Goal: Information Seeking & Learning: Learn about a topic

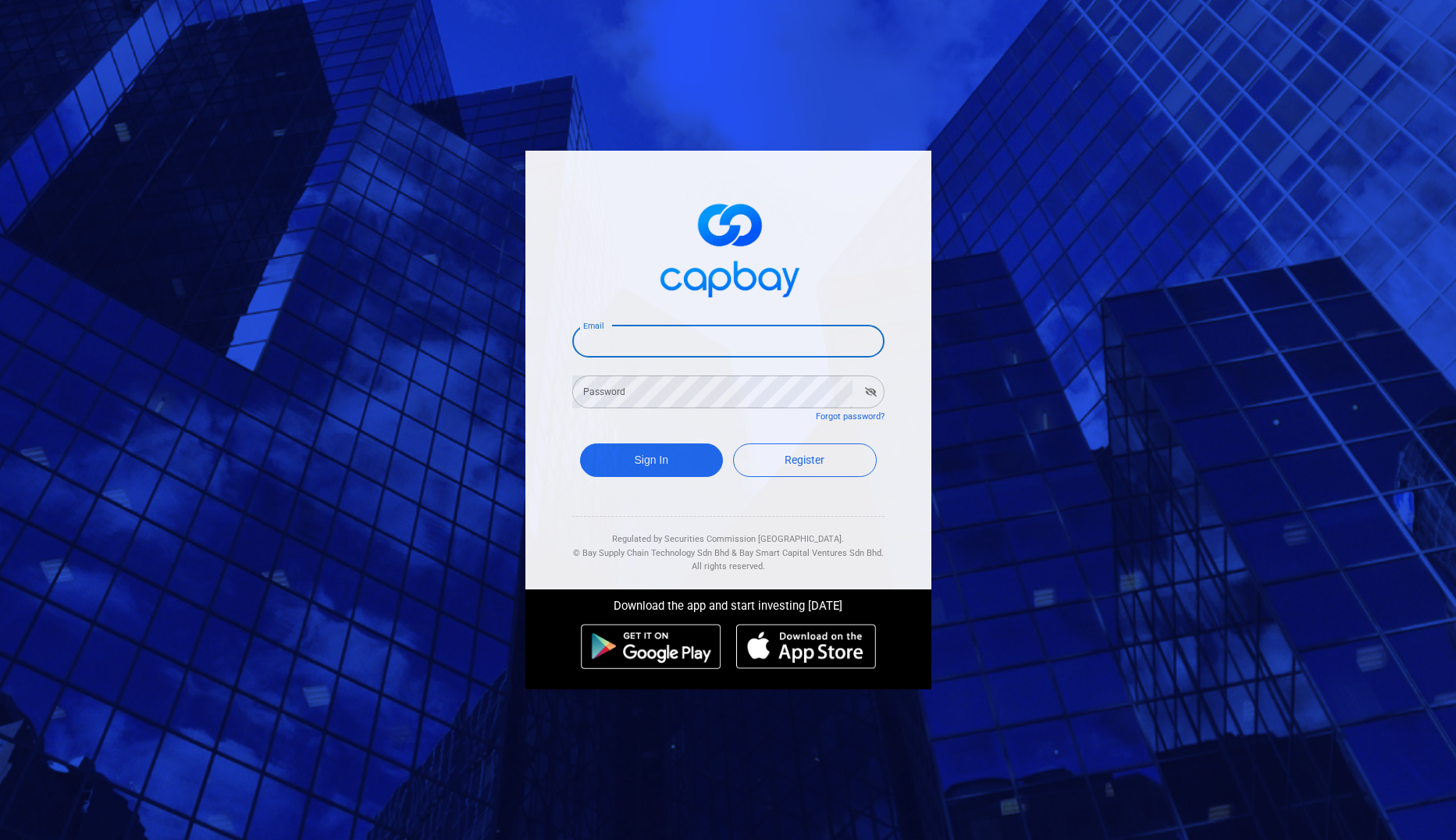
click at [652, 346] on input "Email" at bounding box center [728, 341] width 313 height 32
type input "[EMAIL_ADDRESS][DOMAIN_NAME]"
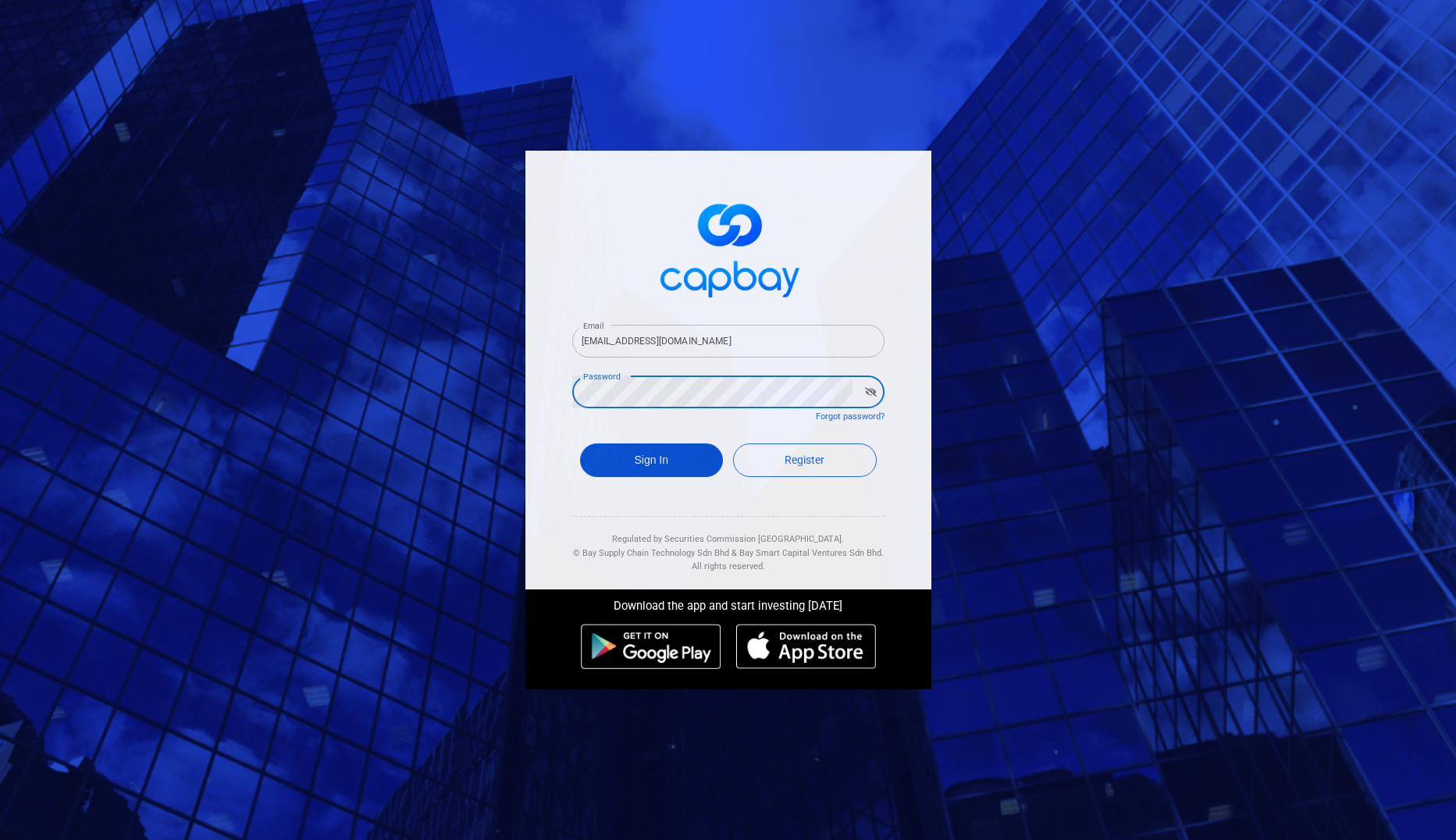
click at [659, 458] on button "Sign In" at bounding box center [652, 459] width 144 height 33
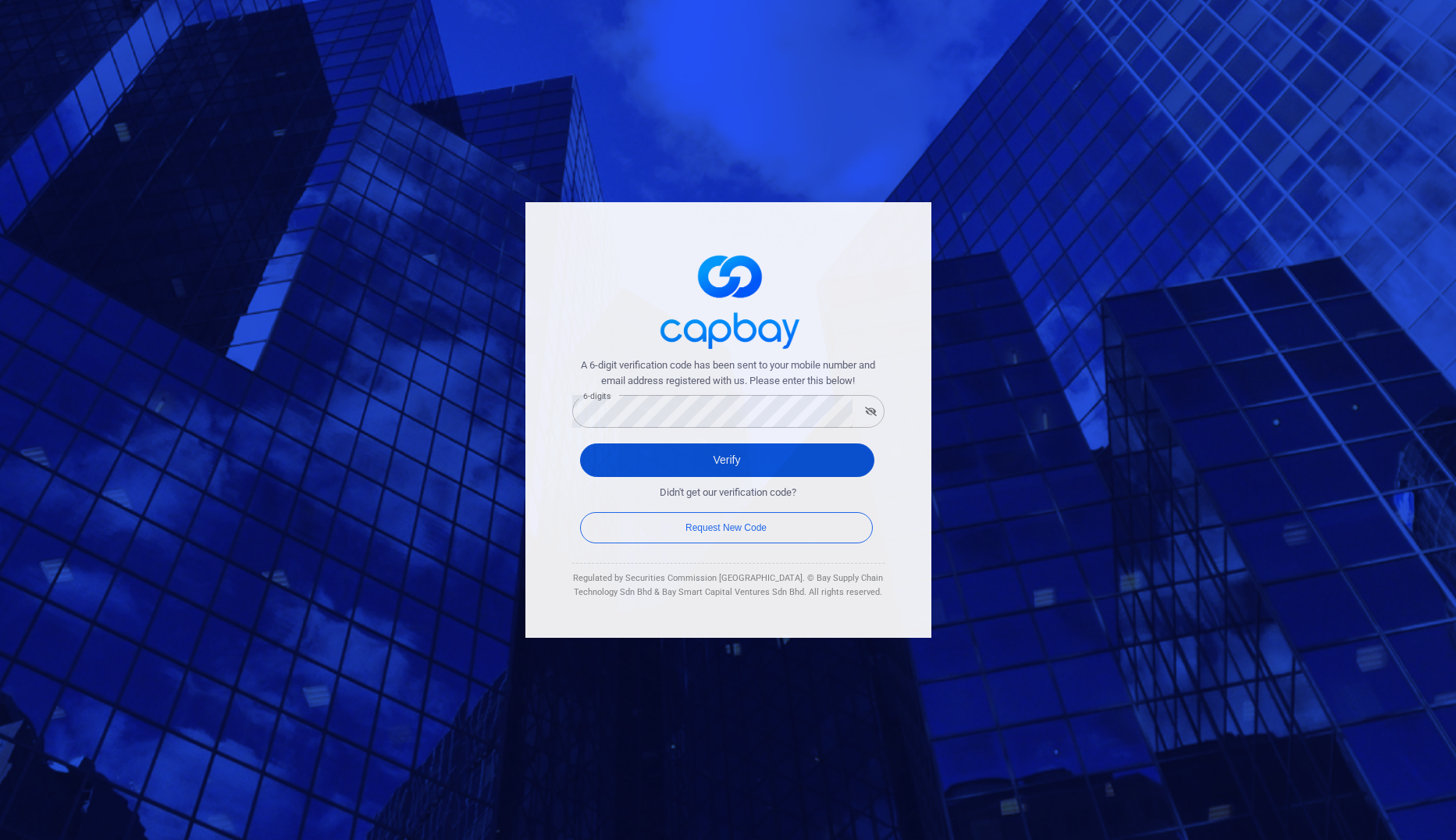
click at [685, 449] on button "Verify" at bounding box center [727, 459] width 294 height 33
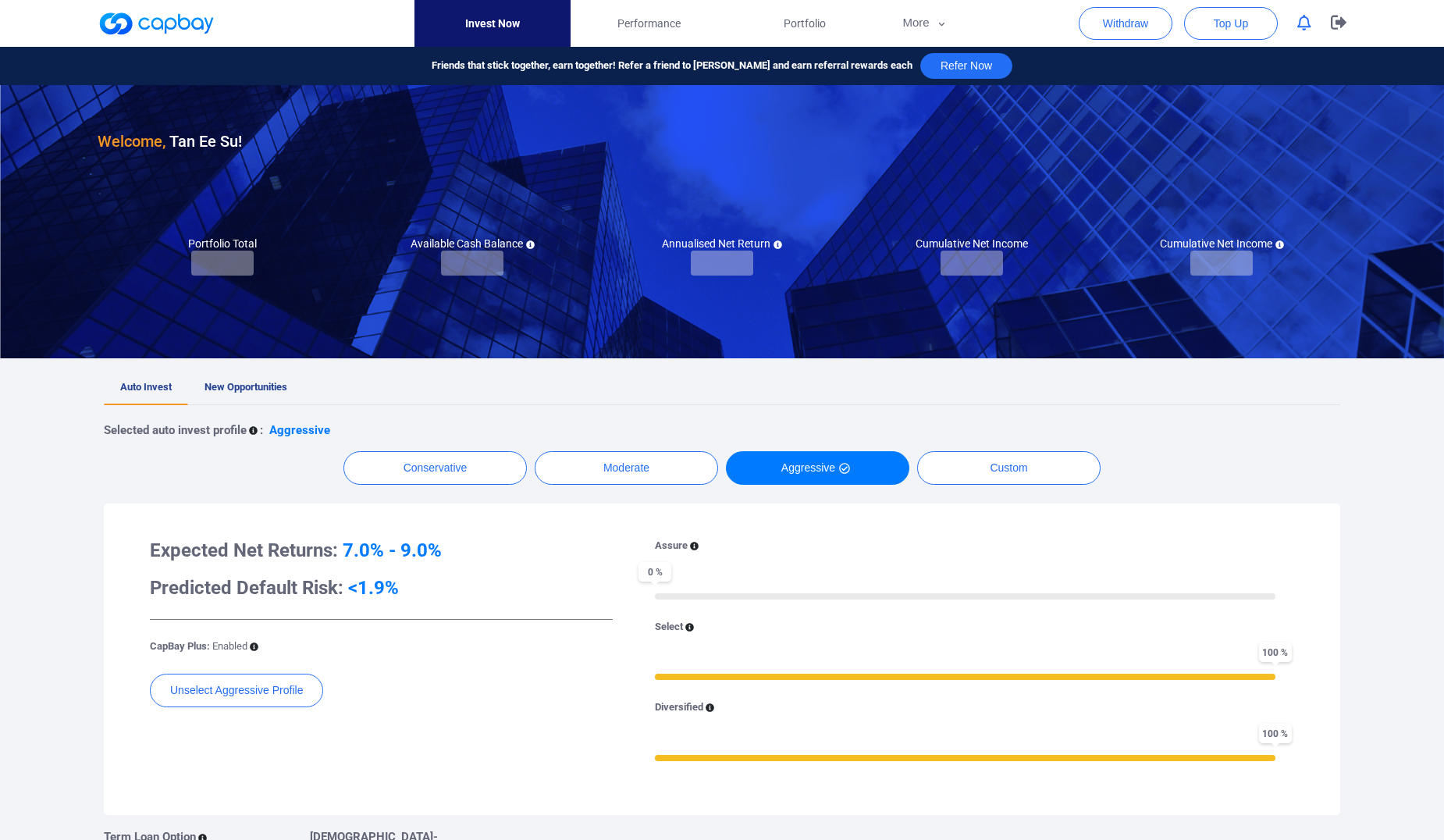
checkbox input "true"
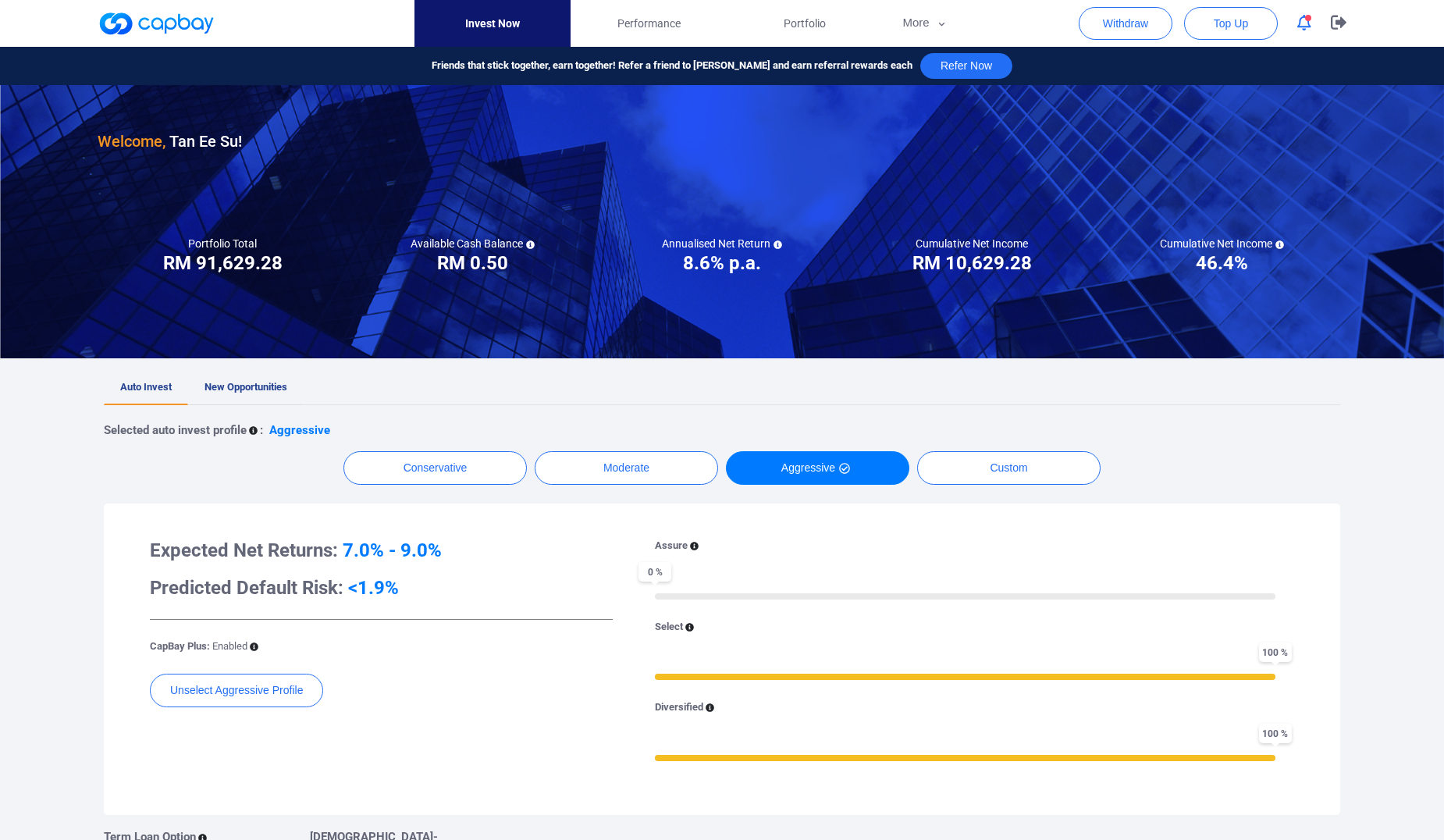
click at [276, 383] on span "New Opportunities" at bounding box center [245, 387] width 83 height 12
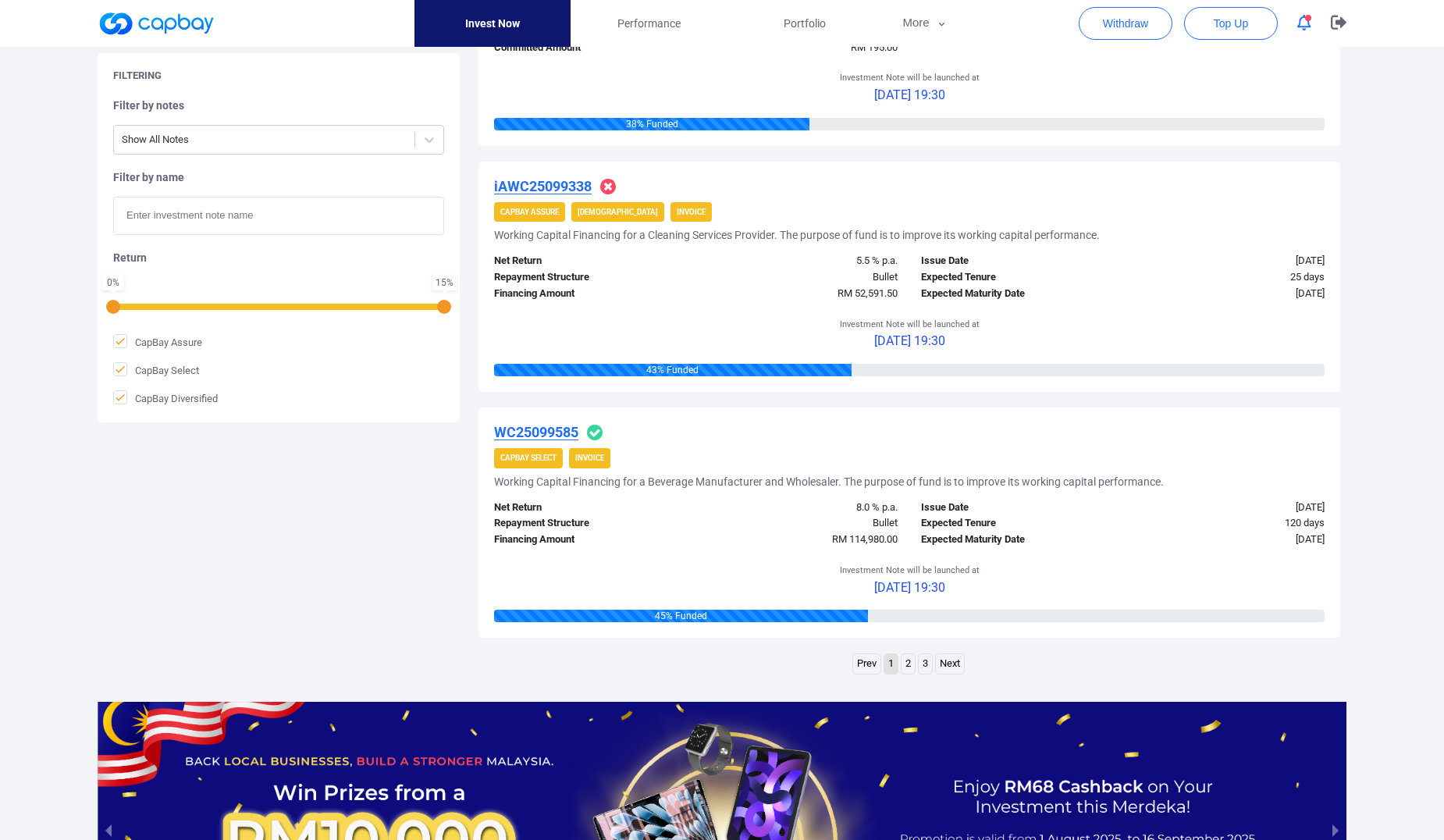
scroll to position [2264, 0]
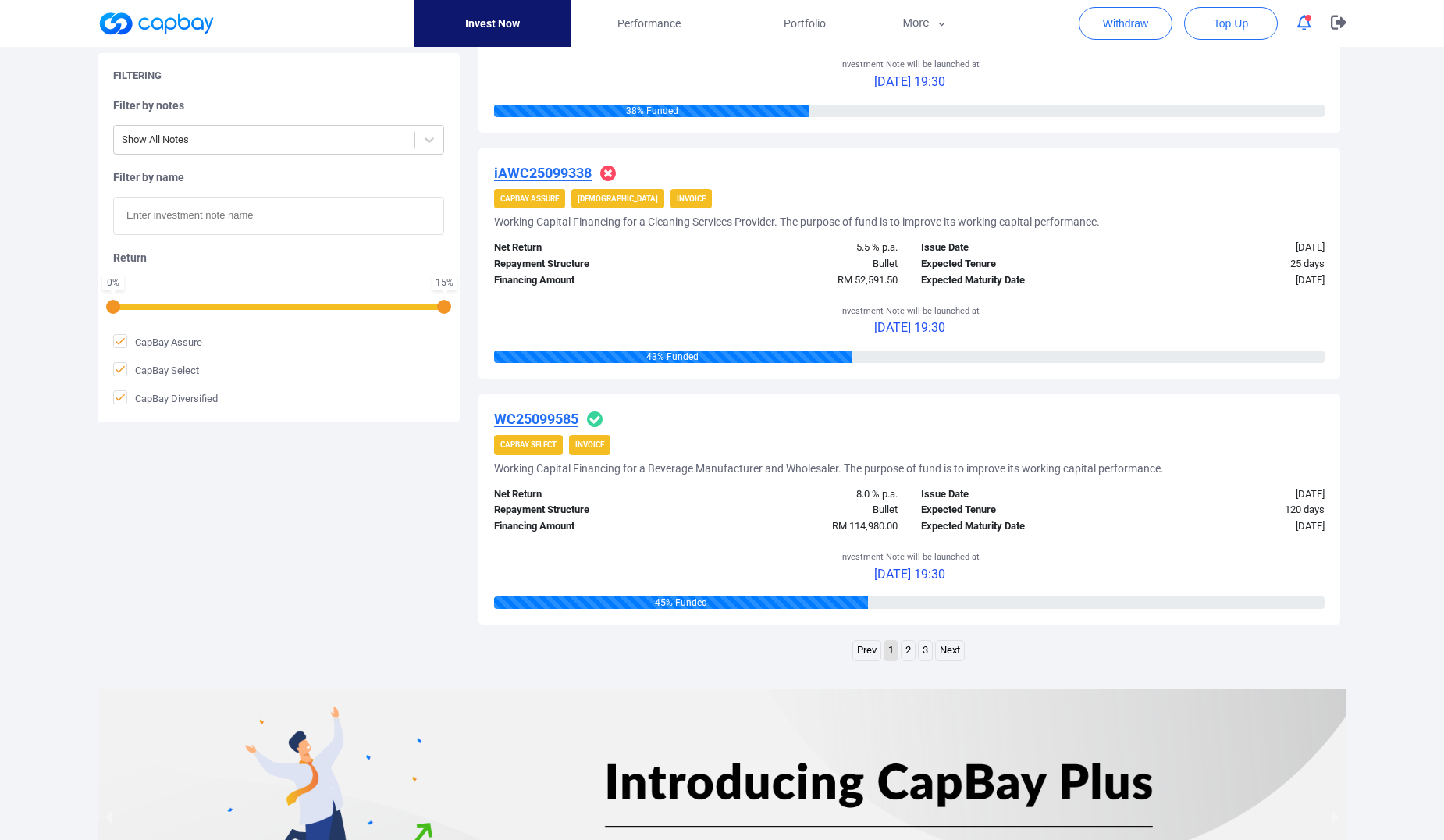
click at [906, 649] on link "2" at bounding box center [908, 650] width 14 height 20
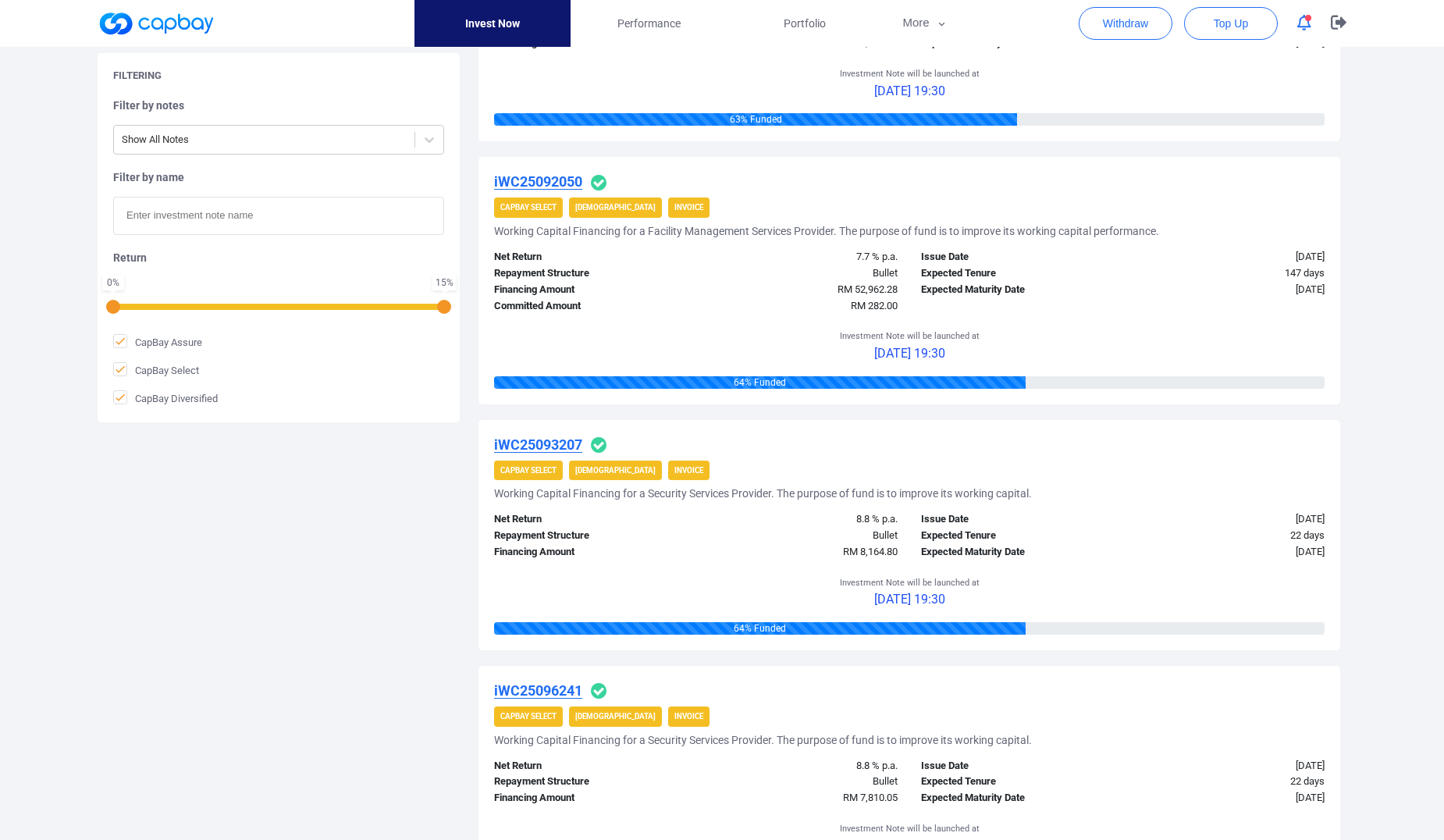
scroll to position [2431, 0]
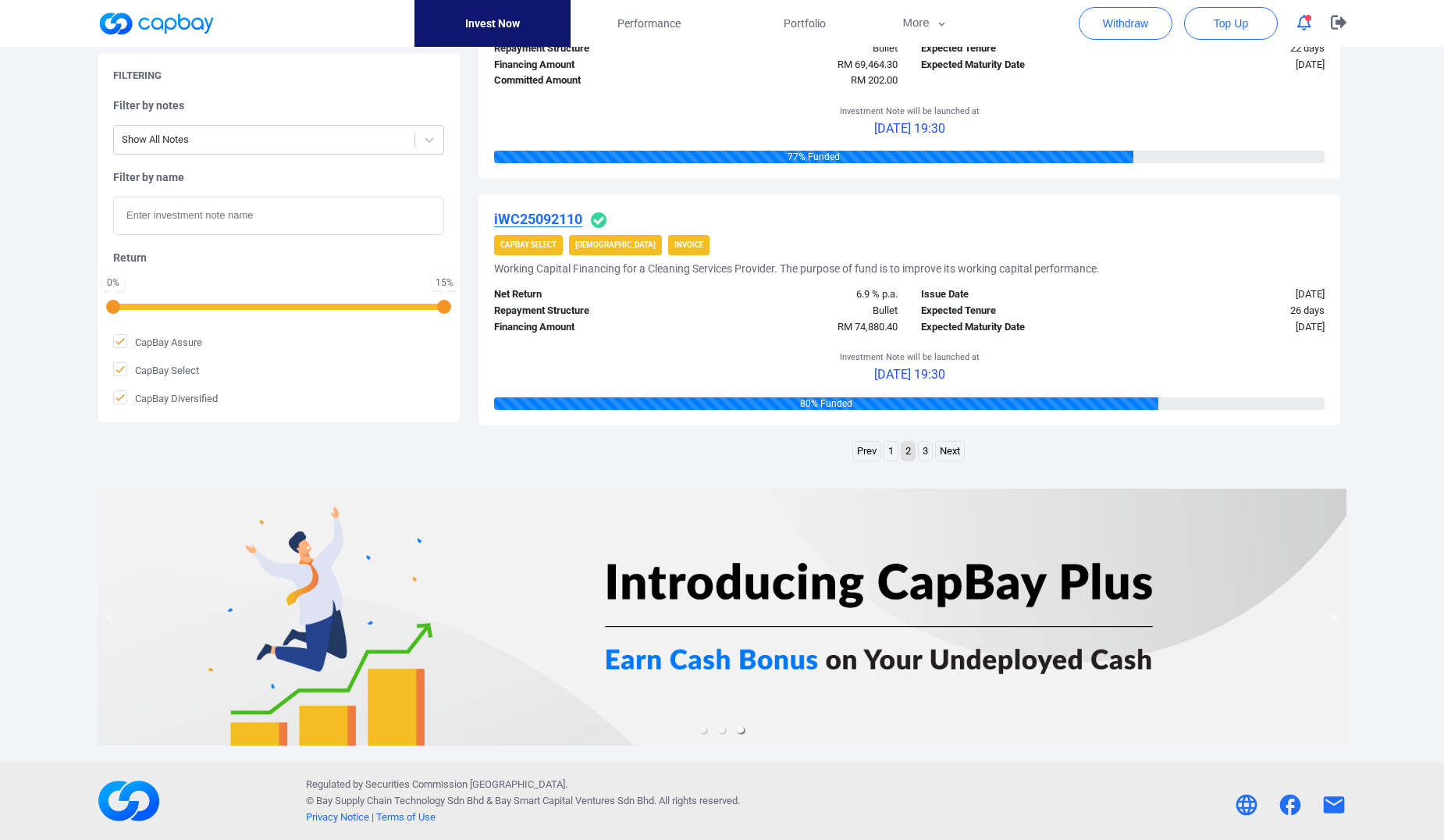
click at [923, 452] on link "3" at bounding box center [926, 452] width 14 height 20
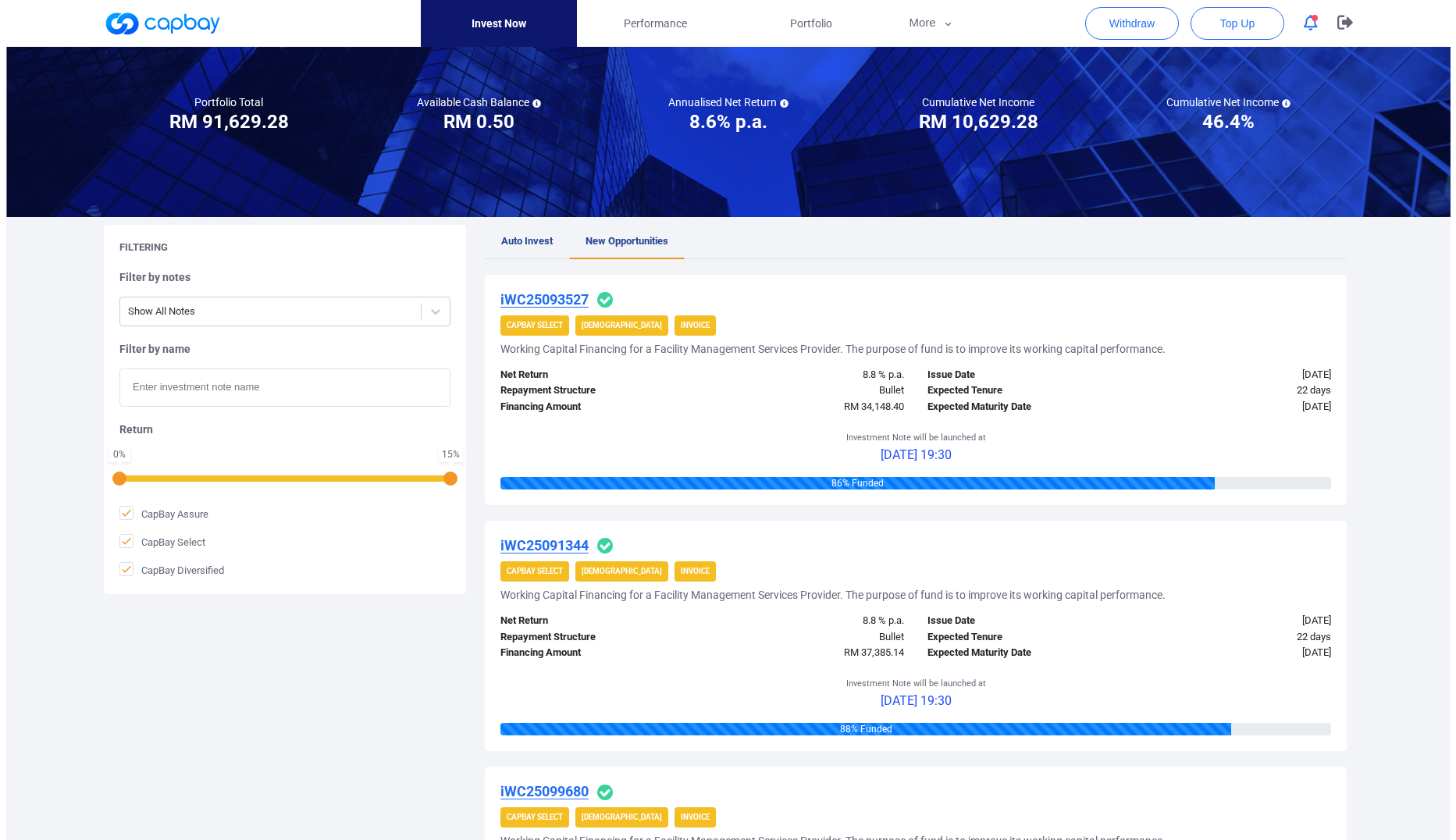
scroll to position [0, 0]
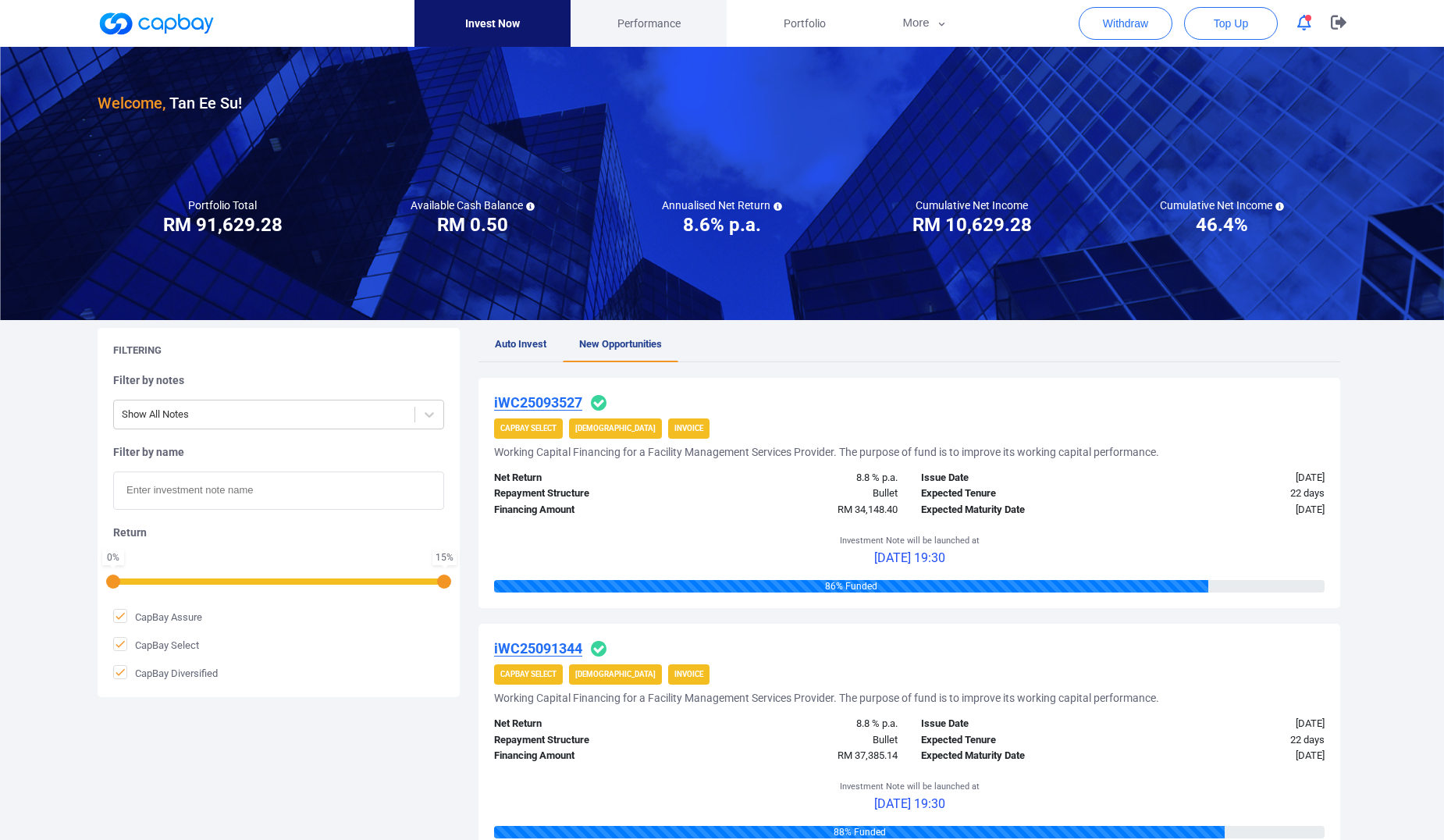
click at [635, 32] on span "Performance" at bounding box center [649, 23] width 63 height 17
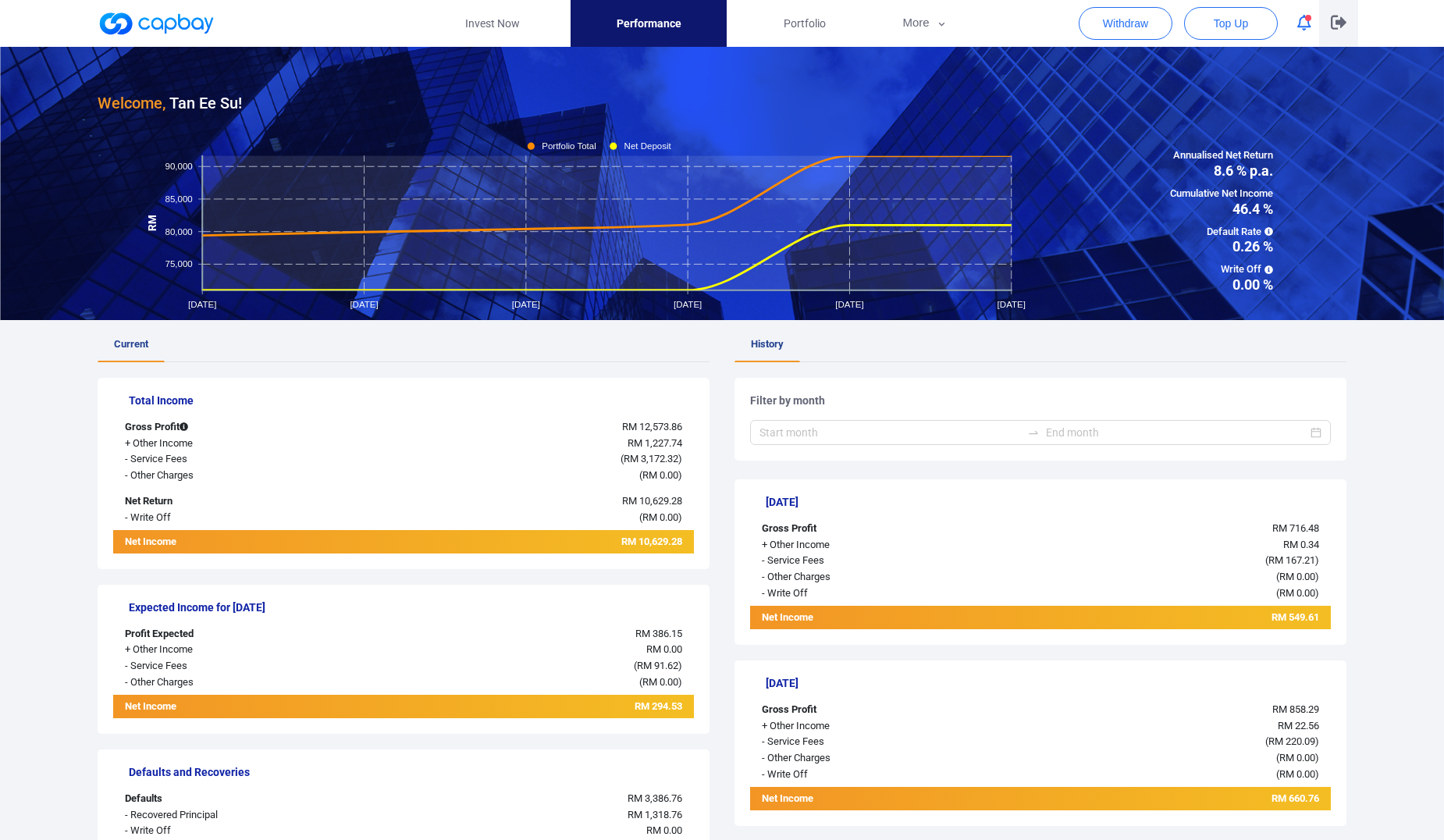
click at [1349, 18] on button "button" at bounding box center [1339, 23] width 39 height 47
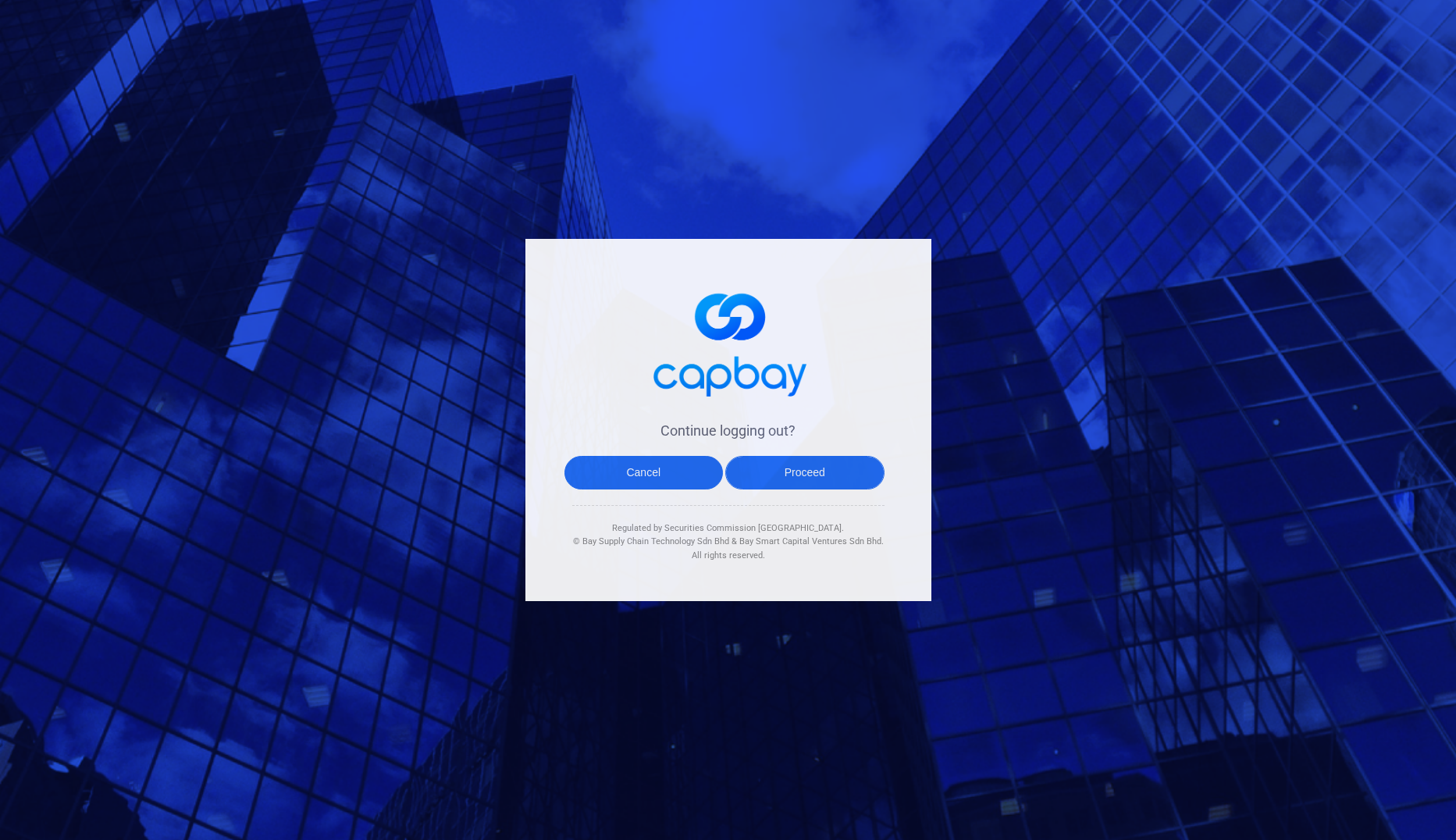
click at [802, 476] on button "Proceed" at bounding box center [804, 472] width 159 height 33
